Goal: Entertainment & Leisure: Consume media (video, audio)

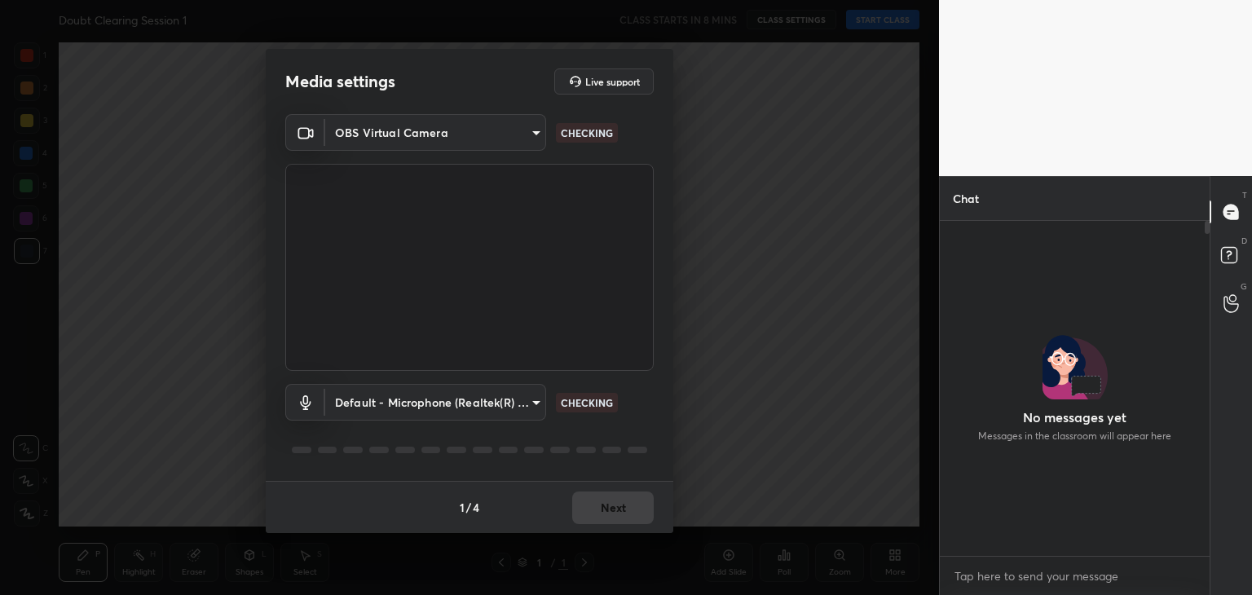
scroll to position [6, 5]
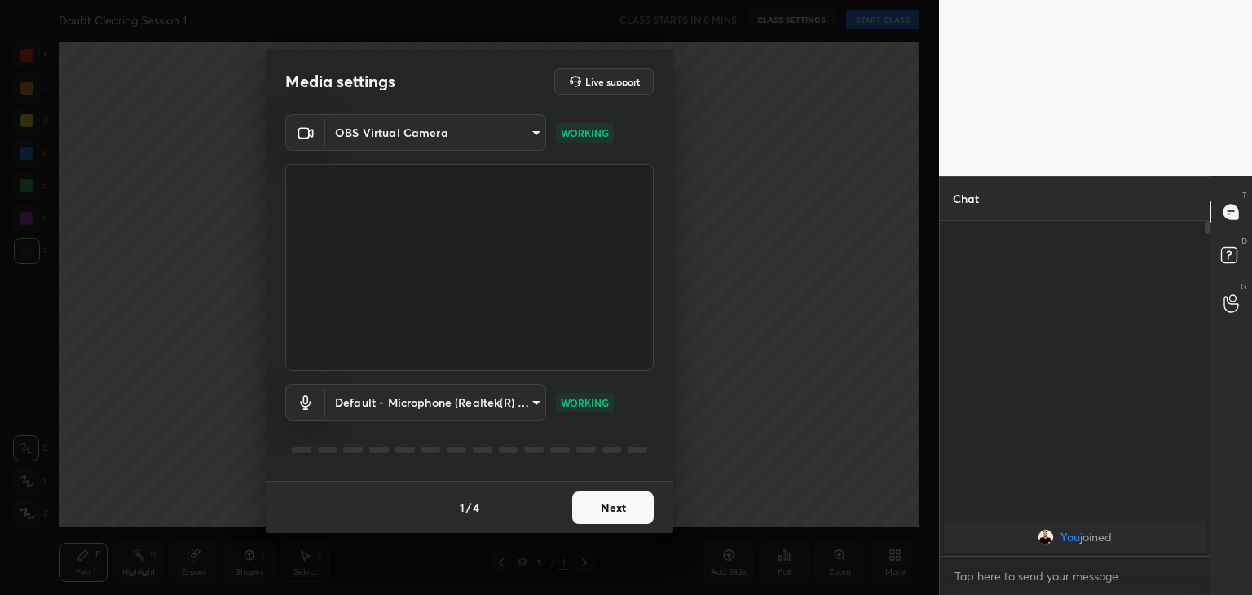
click at [598, 506] on button "Next" at bounding box center [613, 508] width 82 height 33
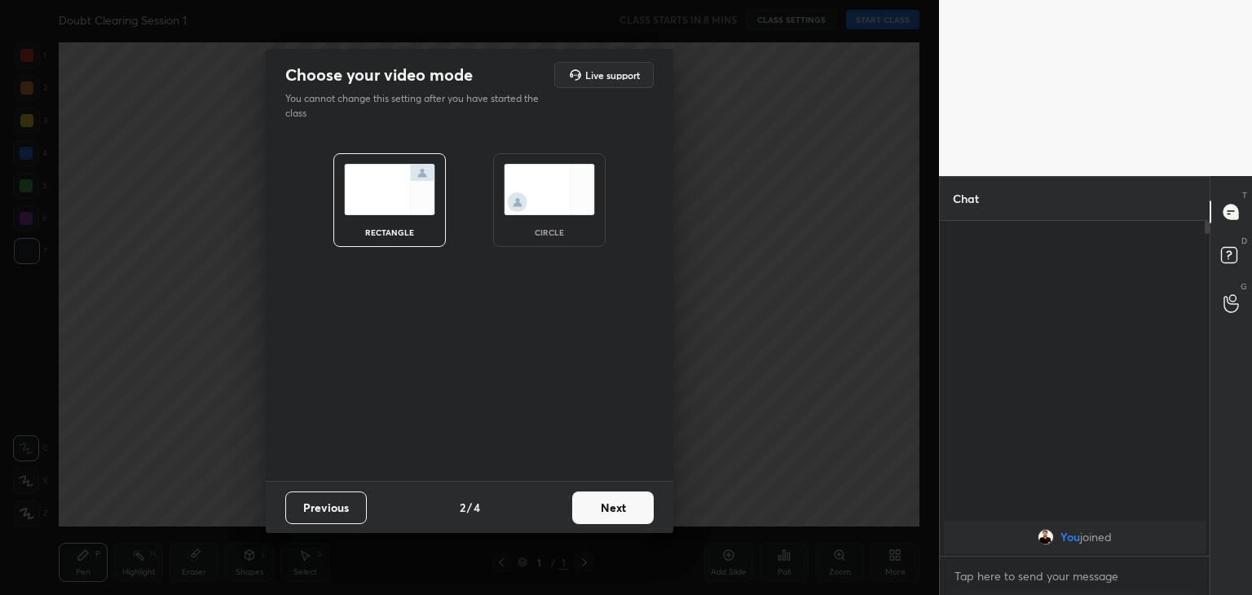
click at [563, 188] on img at bounding box center [549, 189] width 91 height 51
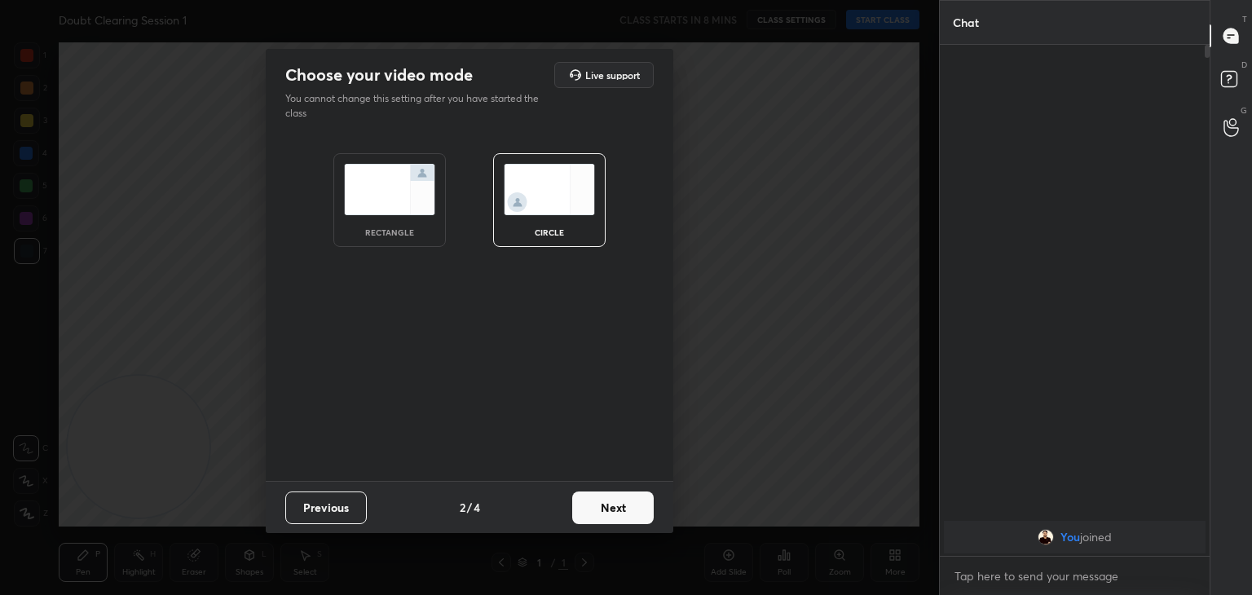
scroll to position [372, 265]
click at [612, 497] on button "Next" at bounding box center [613, 508] width 82 height 33
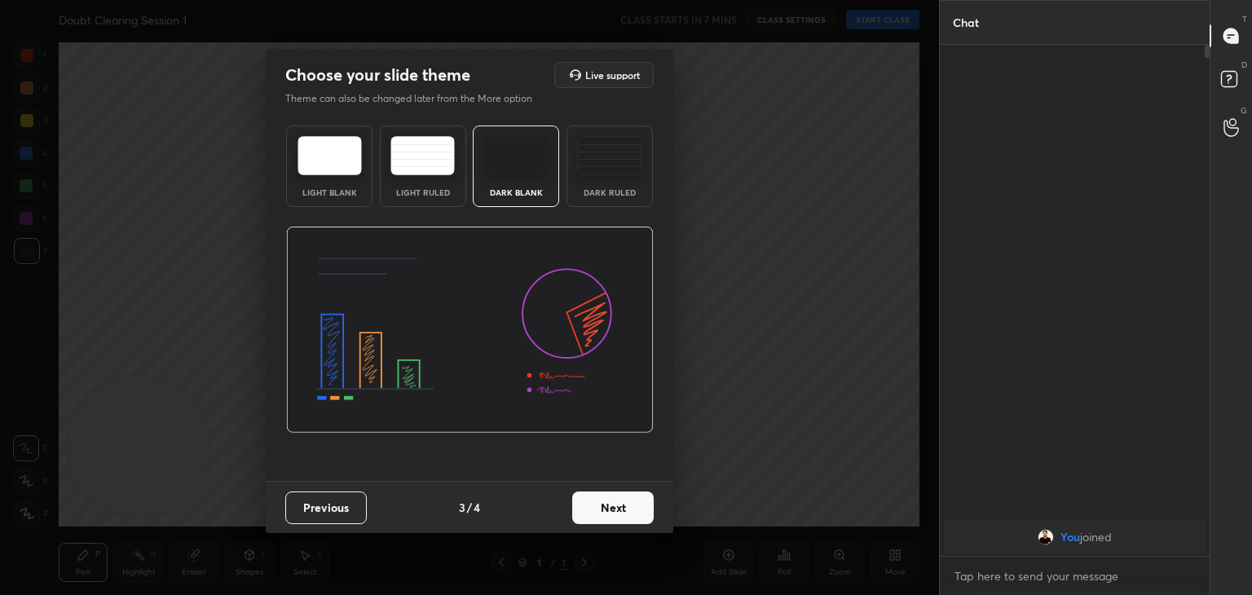
click at [612, 497] on button "Next" at bounding box center [613, 508] width 82 height 33
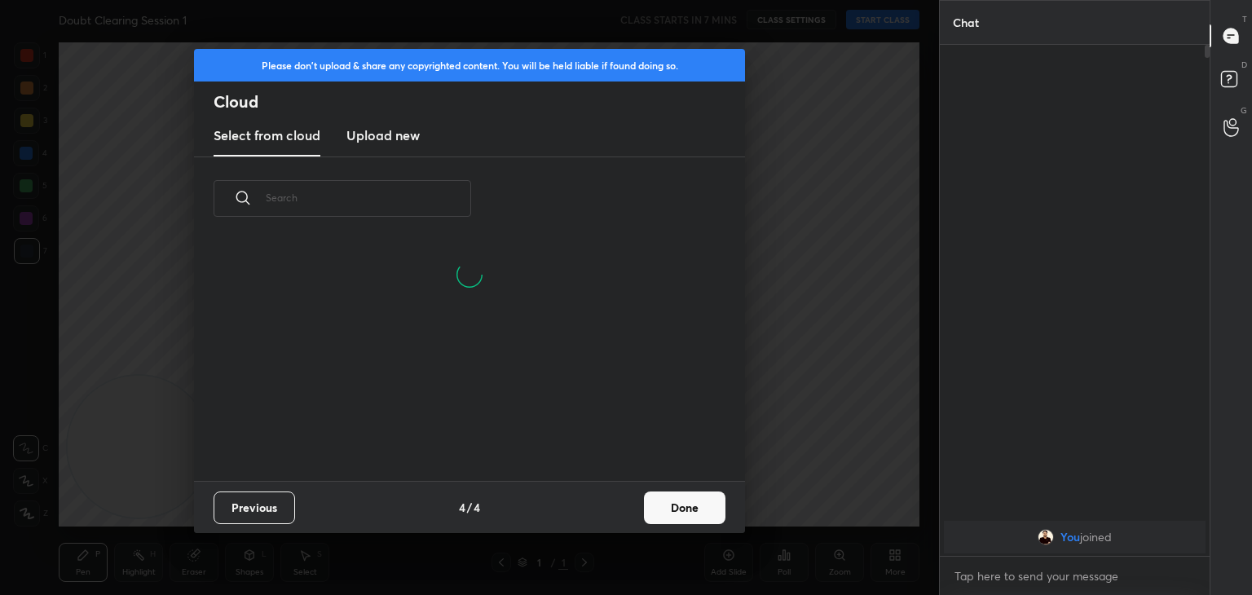
click at [698, 497] on button "Done" at bounding box center [685, 508] width 82 height 33
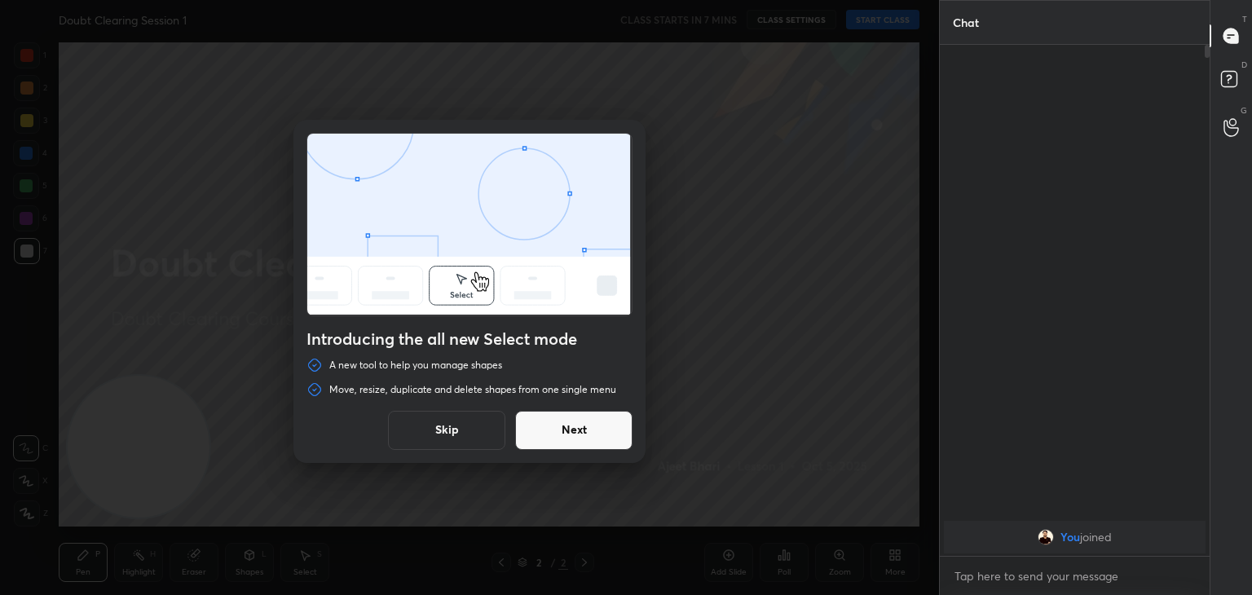
click at [569, 411] on button "Next" at bounding box center [573, 430] width 117 height 39
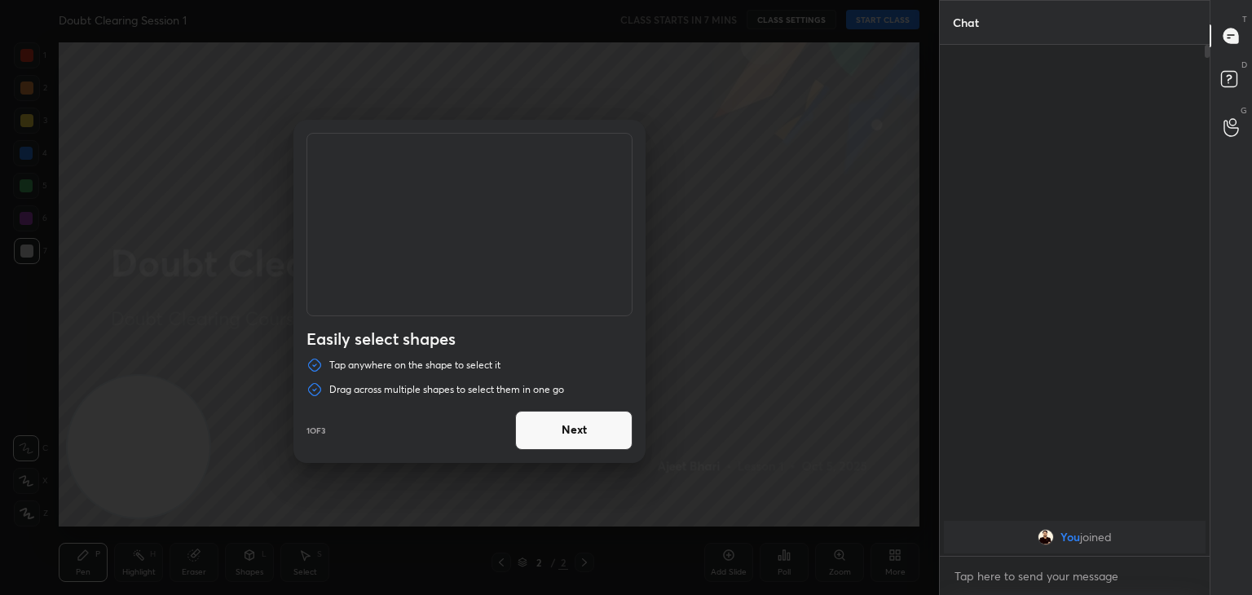
click at [587, 431] on button "Next" at bounding box center [573, 430] width 117 height 39
click at [587, 431] on button "Done" at bounding box center [573, 430] width 117 height 39
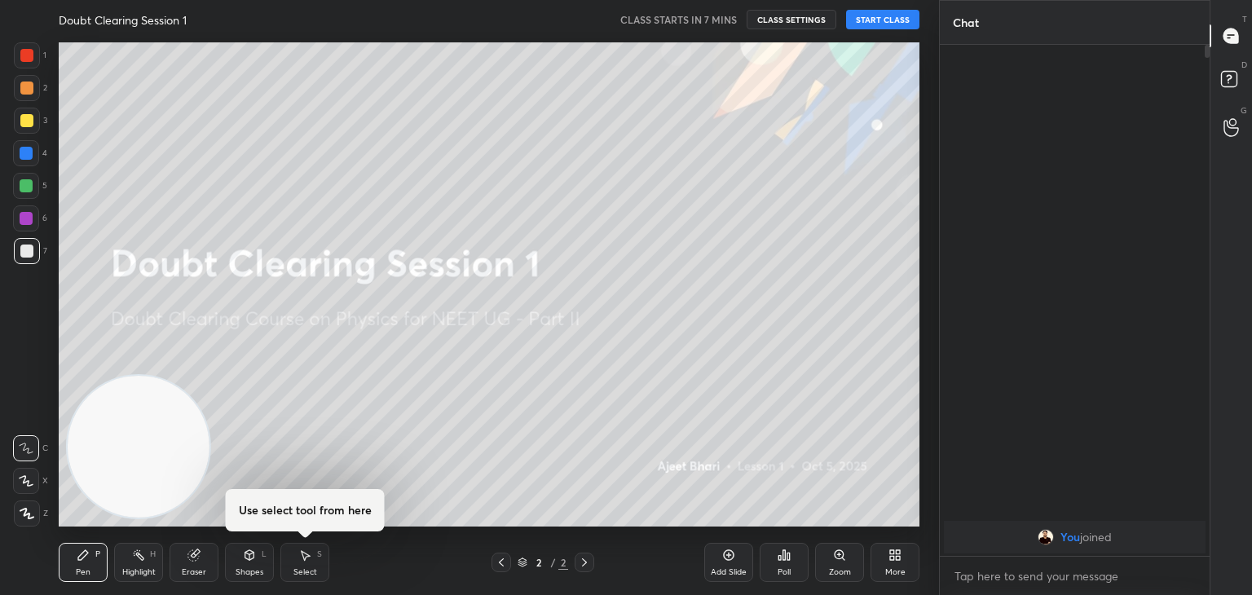
click at [890, 19] on button "START CLASS" at bounding box center [882, 20] width 73 height 20
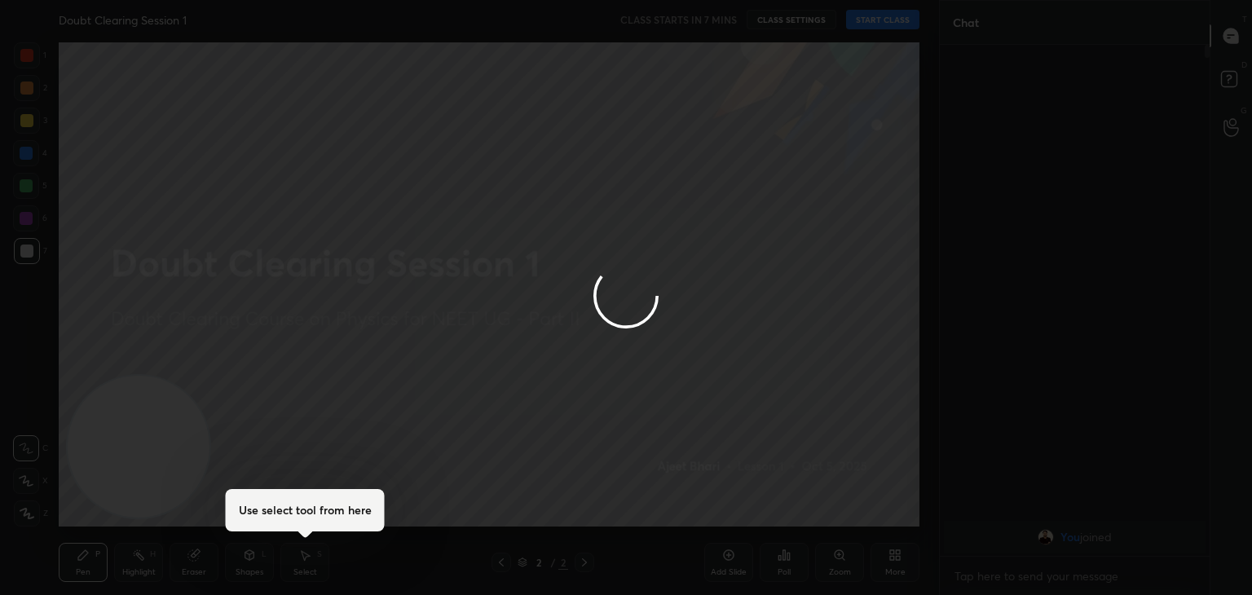
type textarea "x"
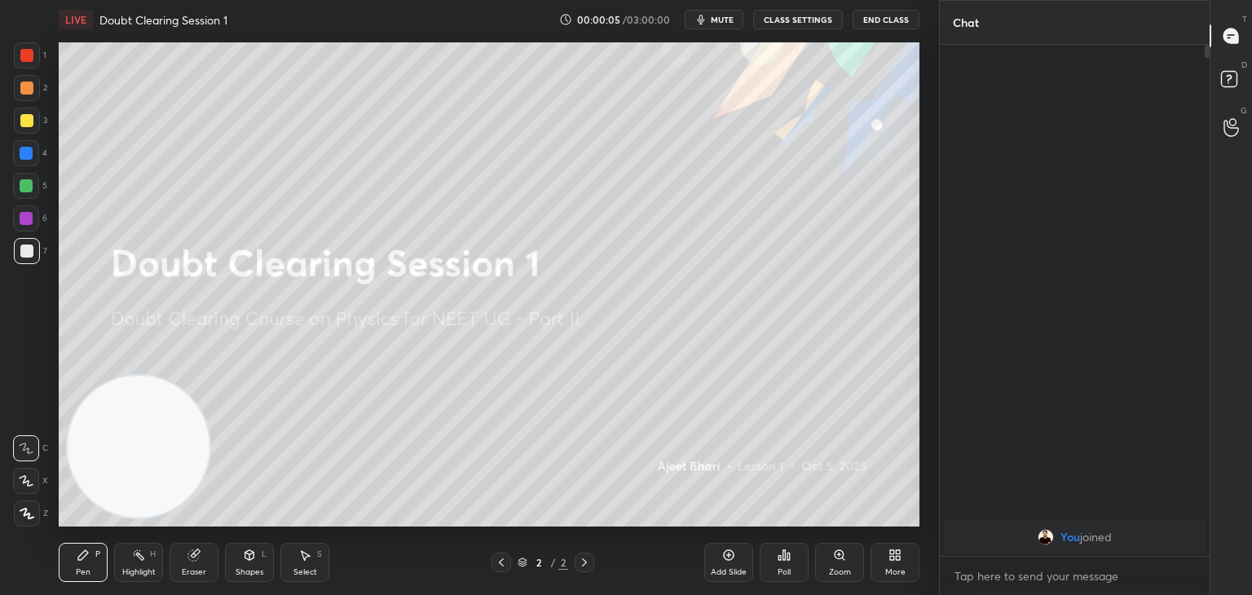
click at [734, 16] on span "mute" at bounding box center [722, 19] width 23 height 11
